Goal: Transaction & Acquisition: Subscribe to service/newsletter

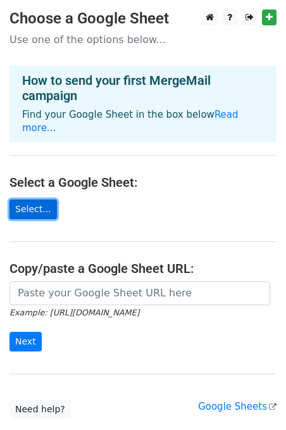
click at [23, 200] on link "Select..." at bounding box center [32, 209] width 47 height 20
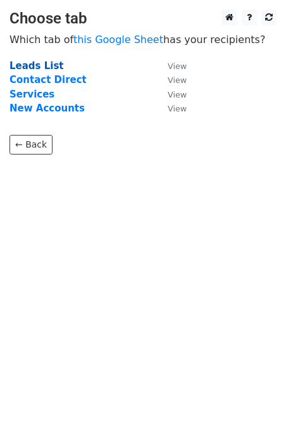
click at [37, 66] on strong "Leads List" at bounding box center [36, 65] width 54 height 11
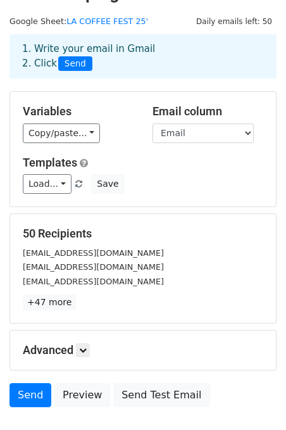
scroll to position [28, 0]
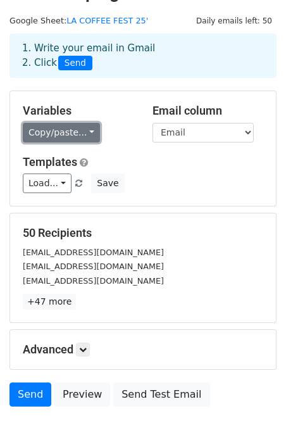
click at [88, 136] on link "Copy/paste..." at bounding box center [61, 133] width 77 height 20
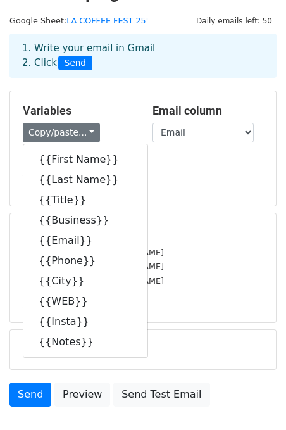
click at [119, 125] on div "Copy/paste... {{First Name}} {{Last Name}} {{Title}} {{Business}} {{Email}} {{P…" at bounding box center [78, 133] width 111 height 20
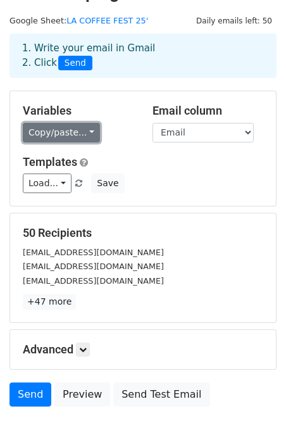
click at [84, 133] on link "Copy/paste..." at bounding box center [61, 133] width 77 height 20
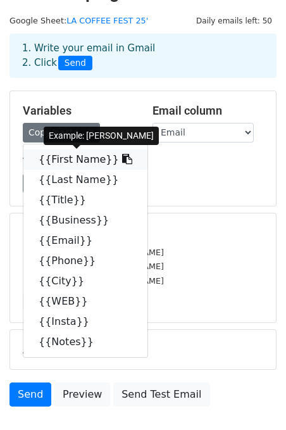
click at [84, 161] on link "{{First Name}}" at bounding box center [85, 159] width 124 height 20
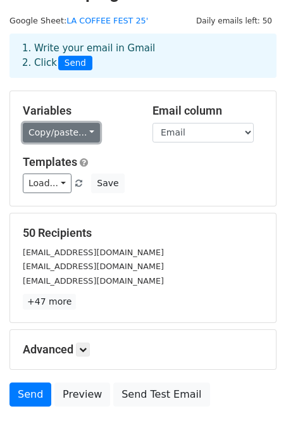
click at [63, 133] on link "Copy/paste..." at bounding box center [61, 133] width 77 height 20
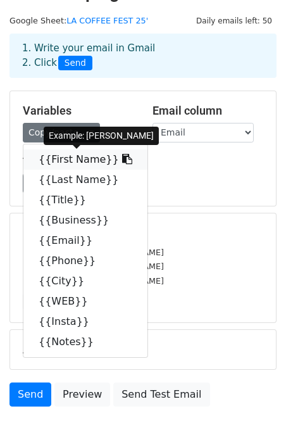
click at [63, 154] on link "{{First Name}}" at bounding box center [85, 159] width 124 height 20
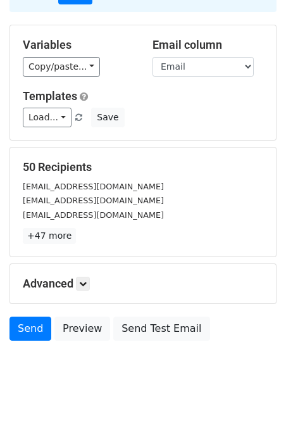
scroll to position [95, 0]
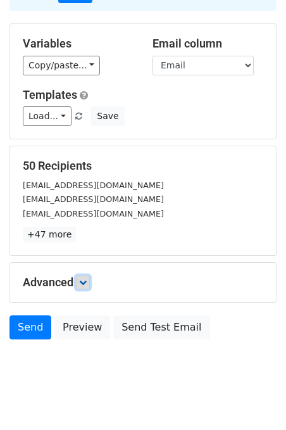
click at [86, 285] on icon at bounding box center [83, 283] width 8 height 8
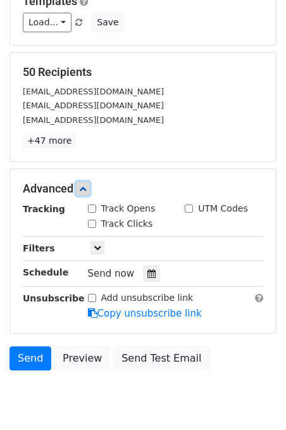
scroll to position [189, 0]
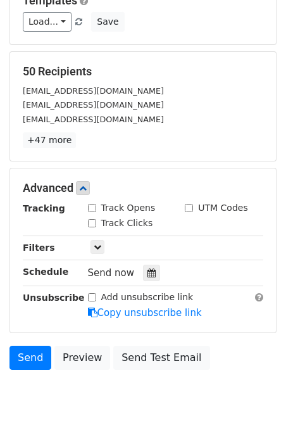
click at [92, 210] on input "Track Opens" at bounding box center [92, 208] width 8 height 8
checkbox input "true"
click at [91, 223] on input "Track Clicks" at bounding box center [92, 223] width 8 height 8
checkbox input "true"
click at [97, 247] on icon at bounding box center [98, 247] width 8 height 8
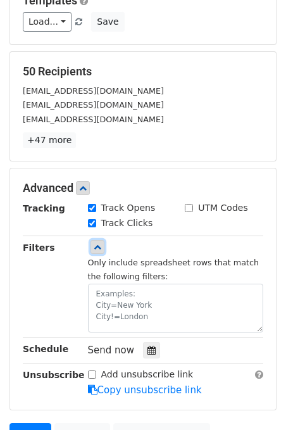
click at [97, 247] on icon at bounding box center [98, 247] width 8 height 8
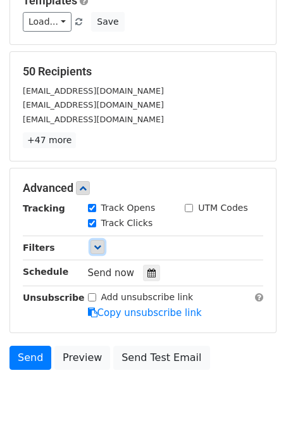
click at [97, 247] on icon at bounding box center [98, 247] width 8 height 8
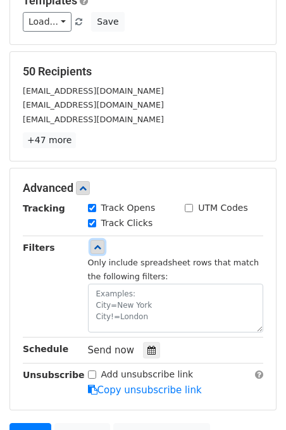
click at [97, 247] on icon at bounding box center [98, 247] width 8 height 8
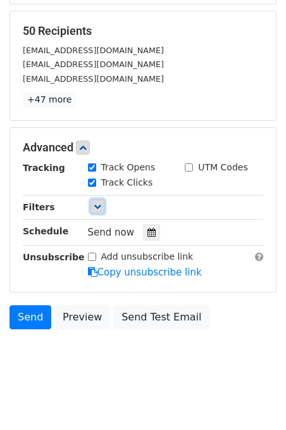
scroll to position [236, 0]
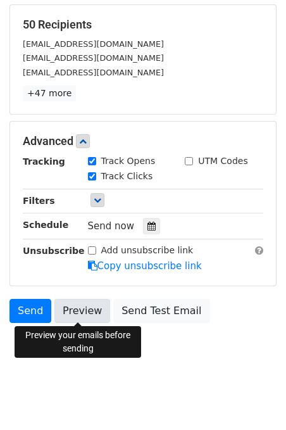
click at [78, 313] on link "Preview" at bounding box center [82, 311] width 56 height 24
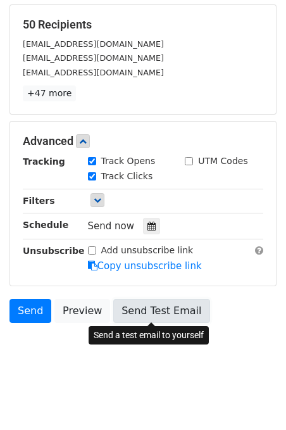
click at [146, 315] on link "Send Test Email" at bounding box center [161, 311] width 96 height 24
click at [142, 310] on link "Send Test Email" at bounding box center [161, 311] width 96 height 24
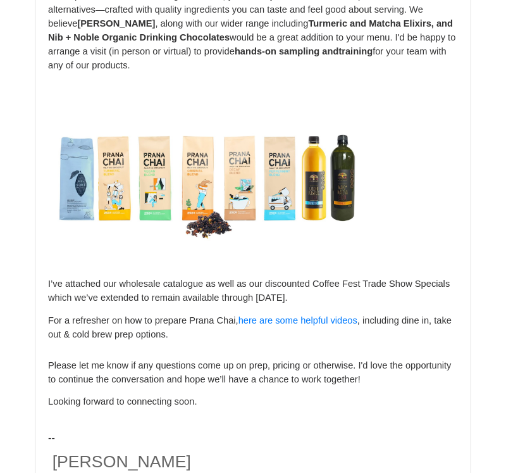
scroll to position [1179, 0]
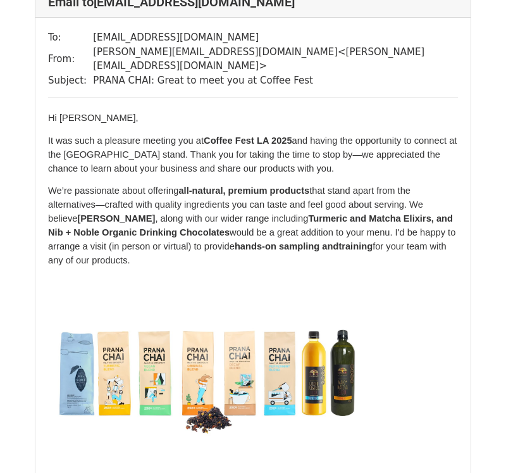
scroll to position [42281, 0]
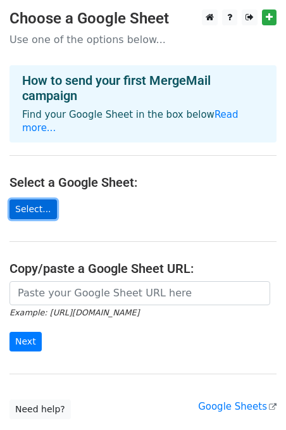
click at [25, 199] on link "Select..." at bounding box center [32, 209] width 47 height 20
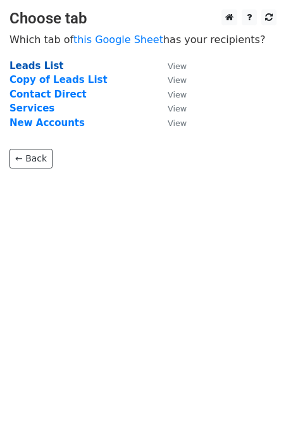
click at [35, 68] on strong "Leads List" at bounding box center [36, 65] width 54 height 11
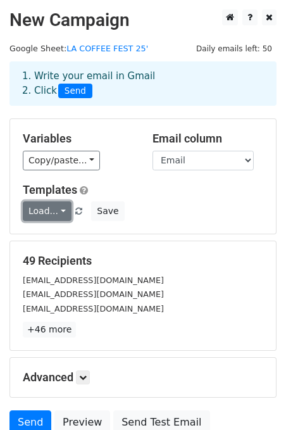
click at [61, 203] on link "Load..." at bounding box center [47, 211] width 49 height 20
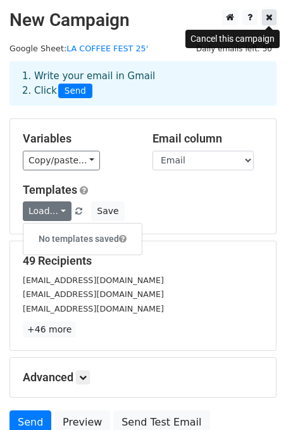
click at [267, 20] on icon at bounding box center [269, 17] width 7 height 9
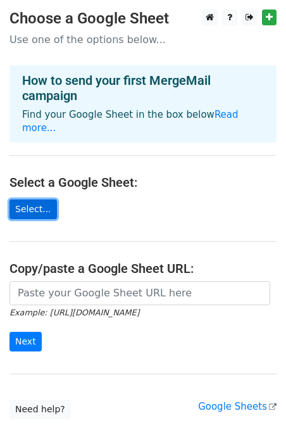
click at [35, 199] on link "Select..." at bounding box center [32, 209] width 47 height 20
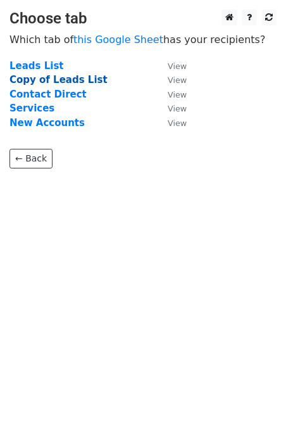
click at [58, 78] on strong "Copy of Leads List" at bounding box center [58, 79] width 98 height 11
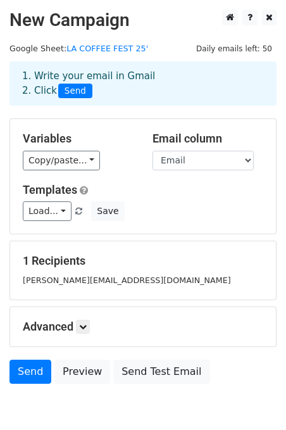
scroll to position [61, 0]
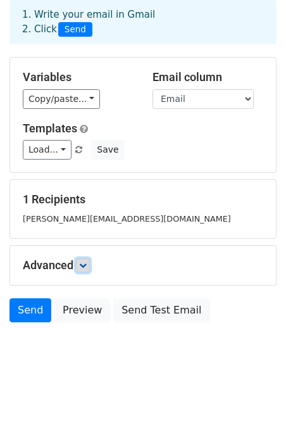
click at [85, 269] on link at bounding box center [83, 265] width 14 height 14
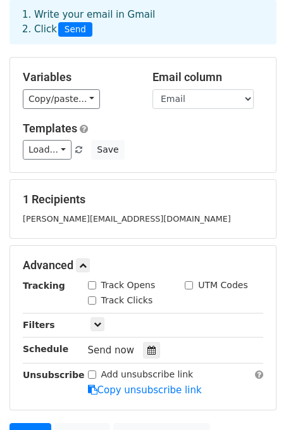
click at [90, 285] on input "Track Opens" at bounding box center [92, 285] width 8 height 8
checkbox input "true"
click at [91, 301] on input "Track Clicks" at bounding box center [92, 300] width 8 height 8
checkbox input "true"
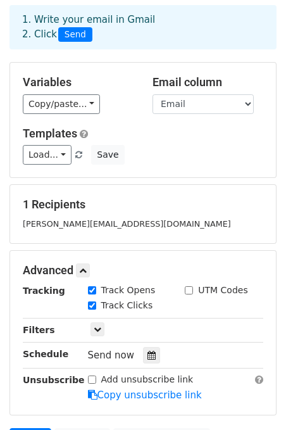
scroll to position [185, 0]
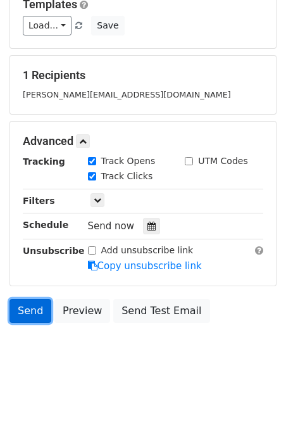
click at [25, 308] on link "Send" at bounding box center [30, 311] width 42 height 24
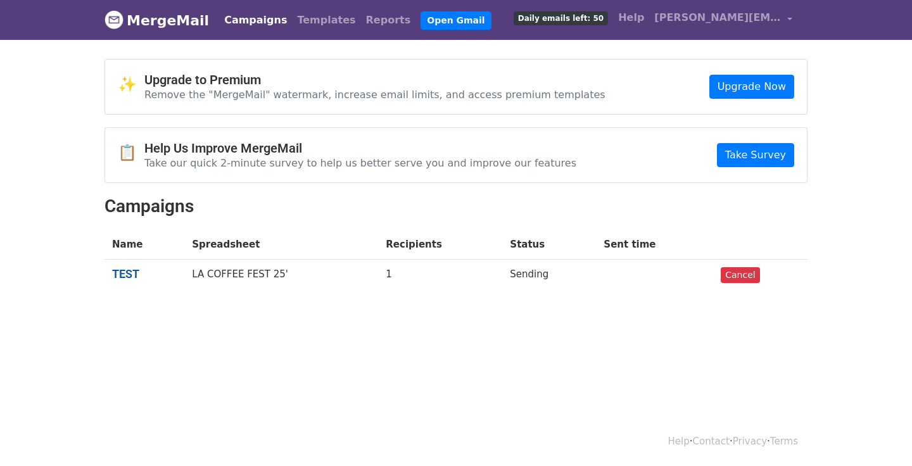
click at [123, 272] on link "TEST" at bounding box center [144, 274] width 65 height 14
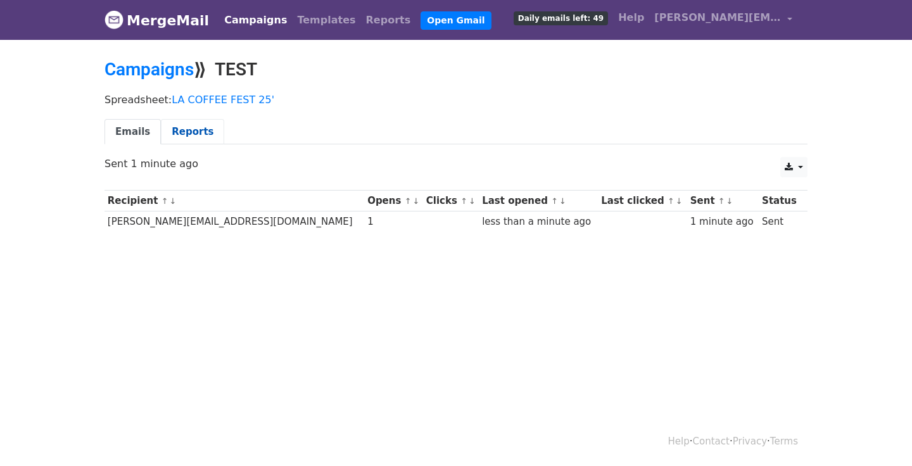
click at [182, 133] on link "Reports" at bounding box center [192, 132] width 63 height 26
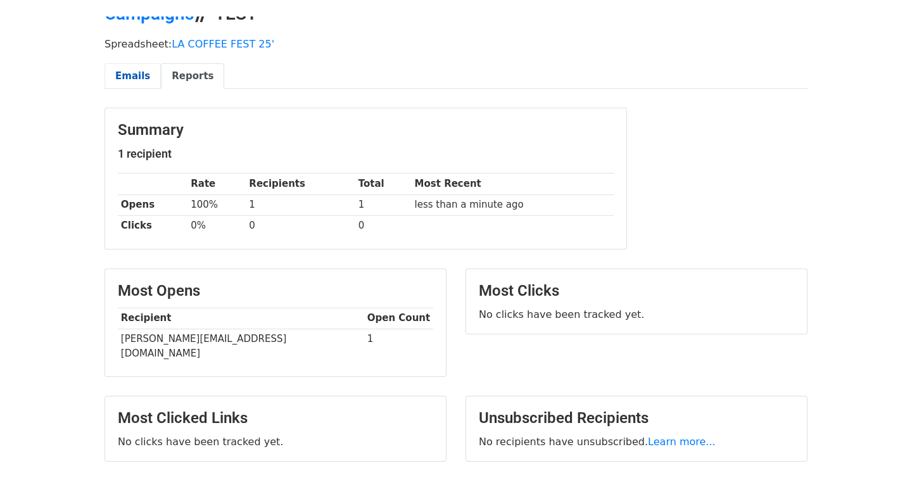
scroll to position [99, 0]
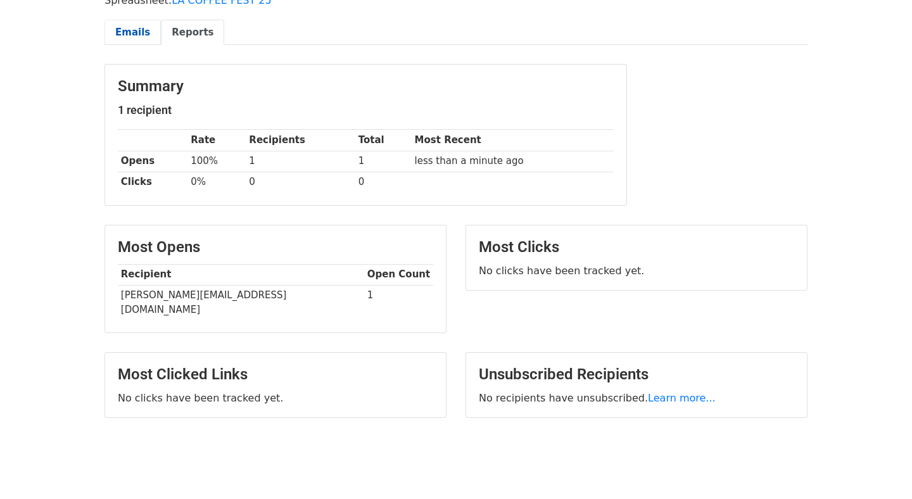
click at [130, 35] on link "Emails" at bounding box center [132, 33] width 56 height 26
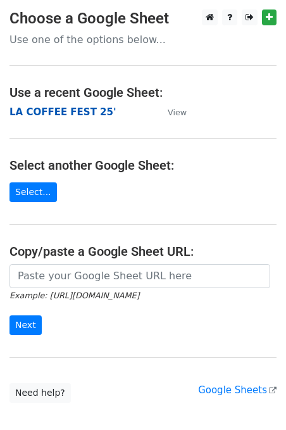
click at [58, 111] on strong "LA COFFEE FEST 25'" at bounding box center [62, 111] width 107 height 11
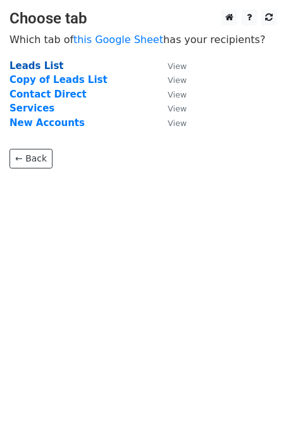
click at [33, 69] on strong "Leads List" at bounding box center [36, 65] width 54 height 11
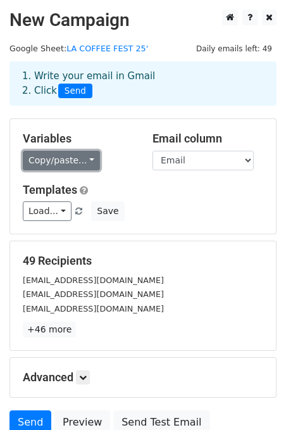
click at [89, 159] on link "Copy/paste..." at bounding box center [61, 161] width 77 height 20
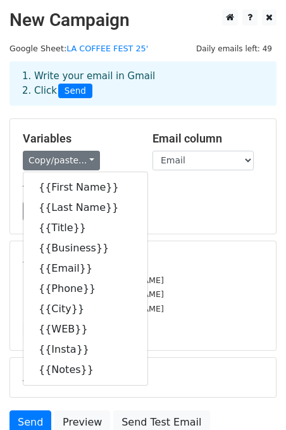
click at [118, 149] on div "Variables Copy/paste... {{First Name}} {{Last Name}} {{Title}} {{Business}} {{E…" at bounding box center [78, 151] width 130 height 39
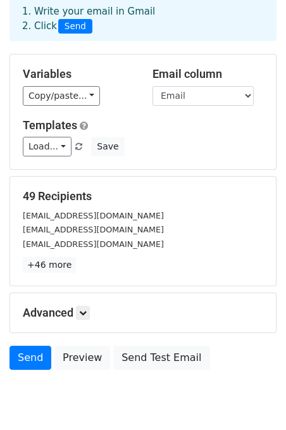
scroll to position [112, 0]
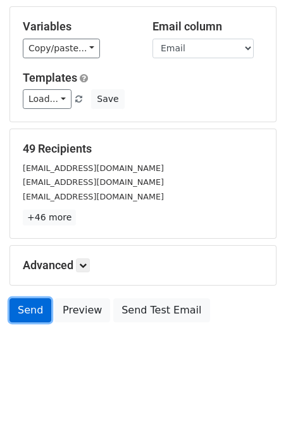
click at [16, 315] on link "Send" at bounding box center [30, 310] width 42 height 24
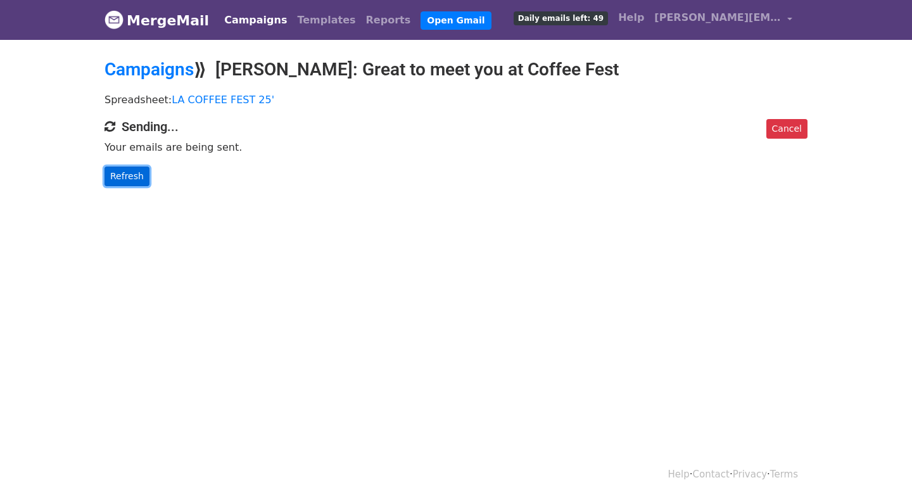
click at [135, 173] on link "Refresh" at bounding box center [126, 176] width 45 height 20
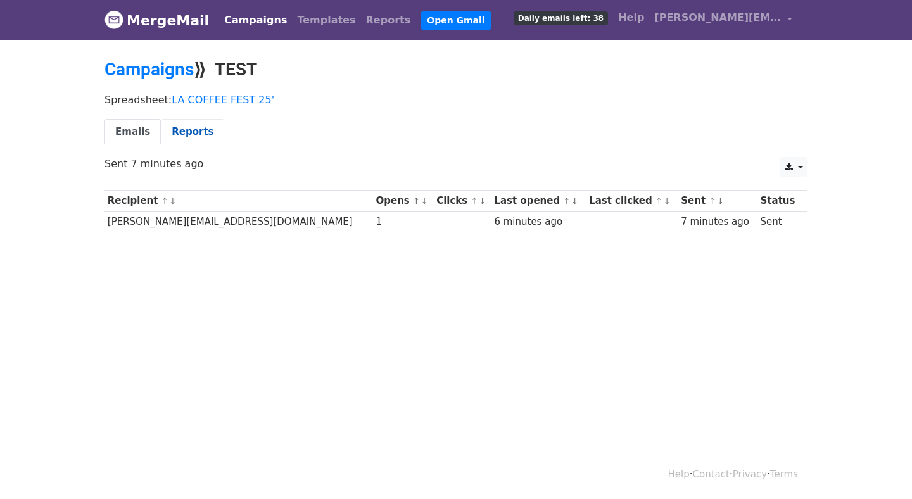
click at [188, 124] on link "Reports" at bounding box center [192, 132] width 63 height 26
click at [231, 20] on link "Campaigns" at bounding box center [255, 20] width 73 height 25
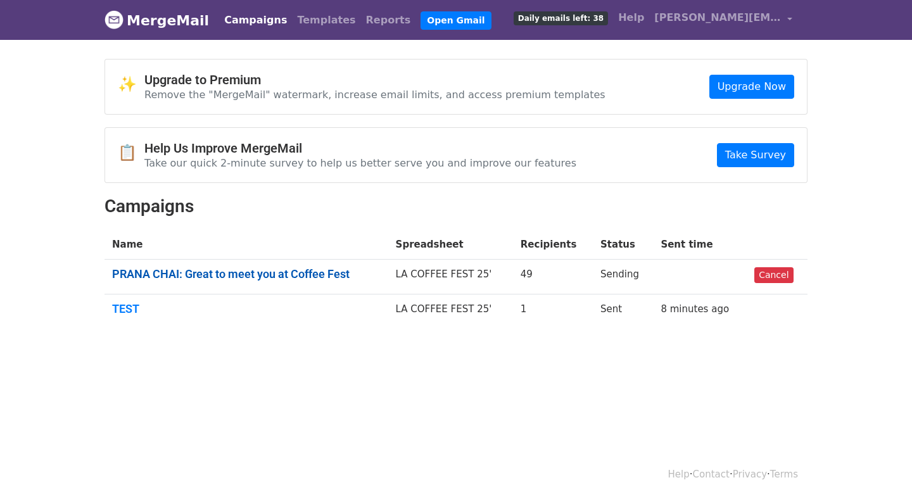
click at [192, 269] on link "PRANA CHAI: Great to meet you at Coffee Fest" at bounding box center [246, 274] width 268 height 14
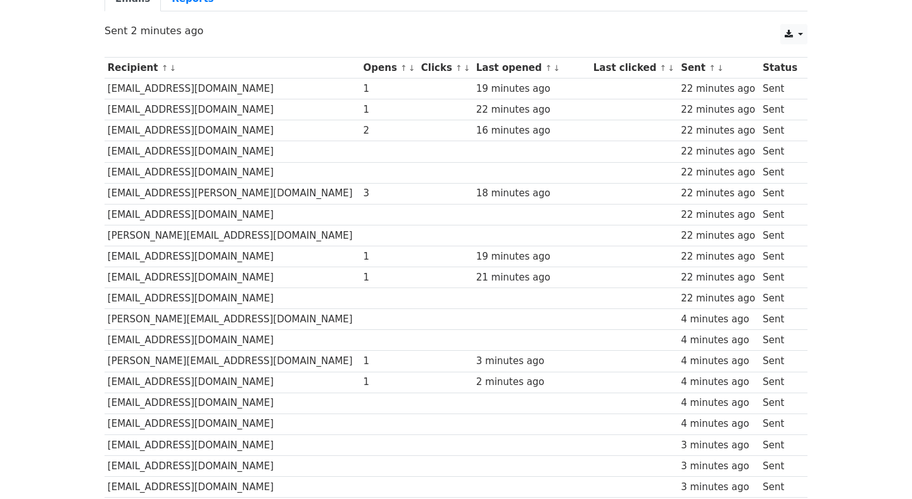
scroll to position [123, 0]
